Goal: Communication & Community: Answer question/provide support

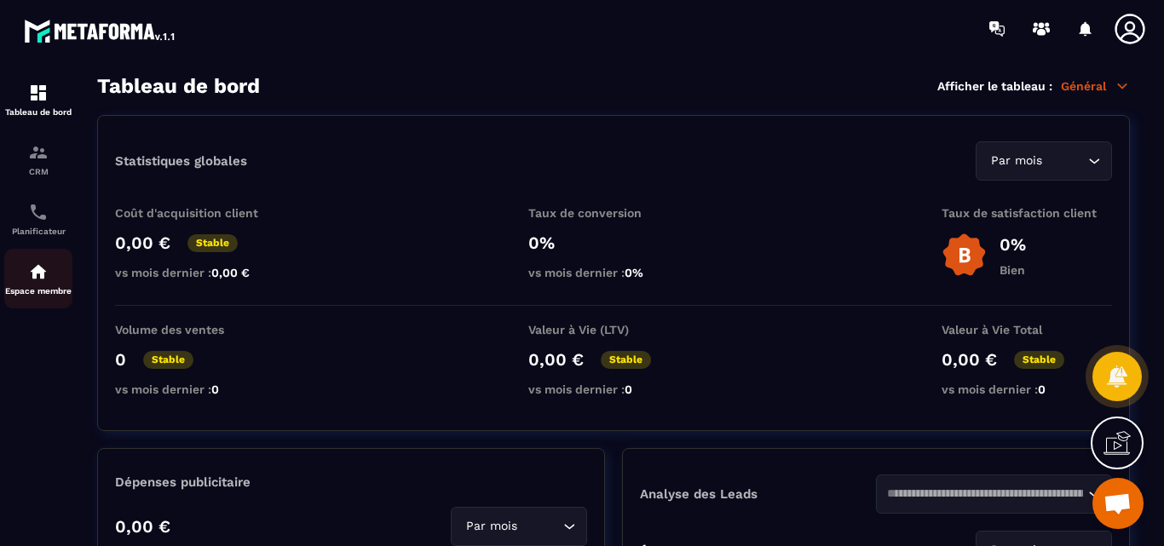
click at [37, 271] on img at bounding box center [38, 272] width 20 height 20
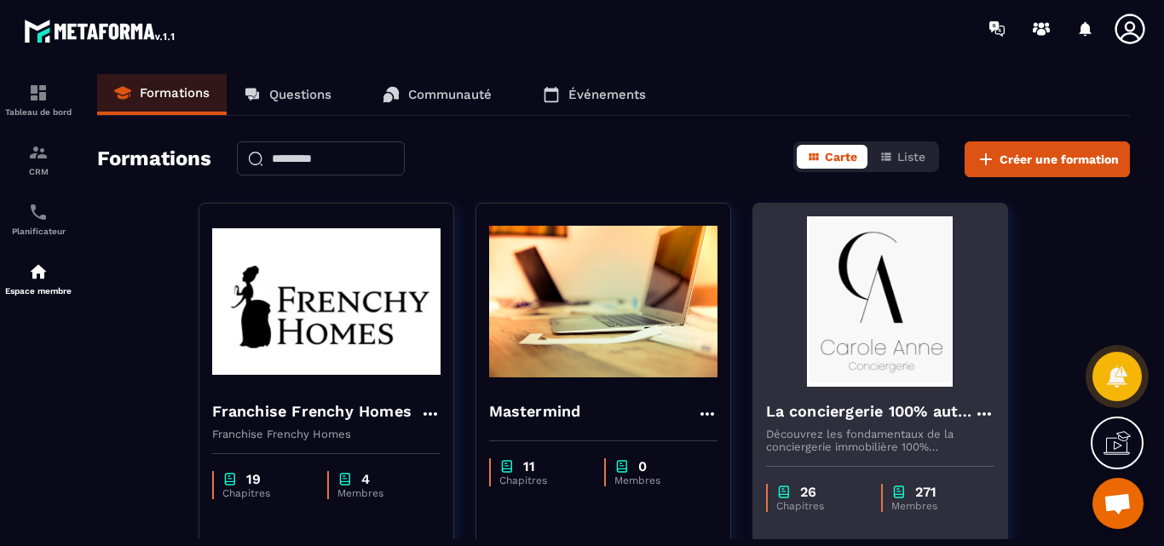
click at [849, 296] on img at bounding box center [880, 302] width 228 height 170
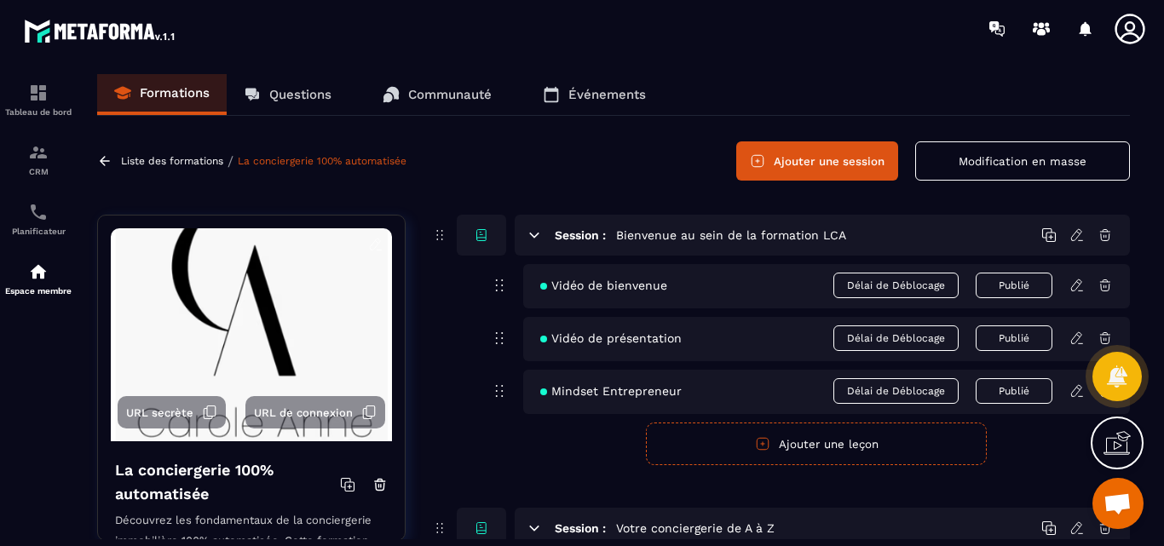
click at [291, 95] on p "Questions" at bounding box center [300, 94] width 62 height 15
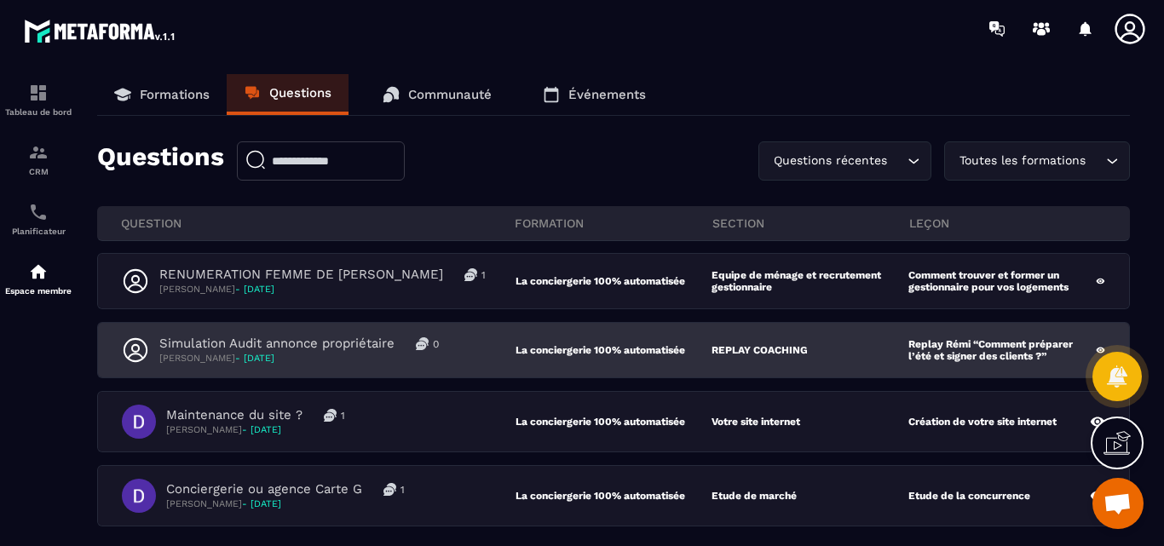
click at [297, 341] on p "Simulation Audit annonce propriétaire" at bounding box center [276, 344] width 235 height 16
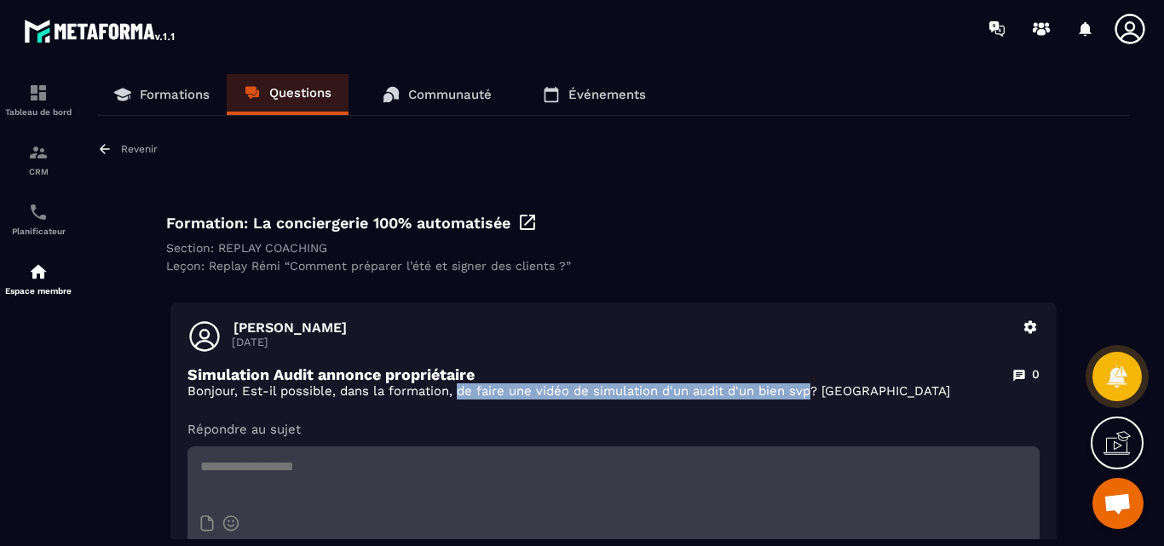
drag, startPoint x: 460, startPoint y: 395, endPoint x: 736, endPoint y: 407, distance: 275.6
click at [813, 392] on p "Bonjour, Est-il possible, dans la formation, de faire une vidéo de simulation d…" at bounding box center [614, 392] width 852 height 16
copy p "de faire une vidéo de simulation d'un audit d'un bien svp"
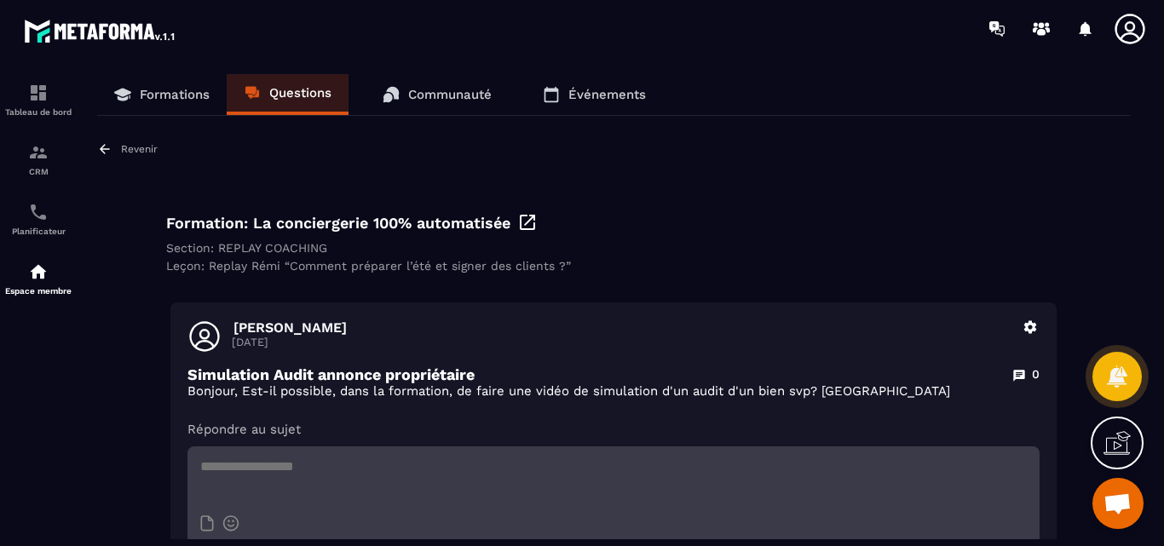
click at [651, 425] on p "Répondre au sujet" at bounding box center [614, 429] width 852 height 17
click at [123, 142] on div "Revenir" at bounding box center [127, 149] width 61 height 15
